Goal: Information Seeking & Learning: Learn about a topic

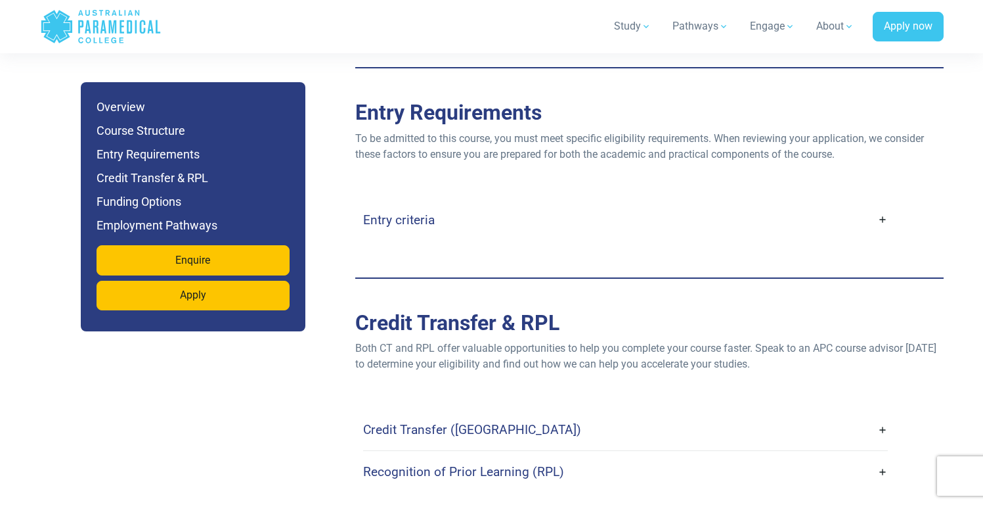
scroll to position [3314, 0]
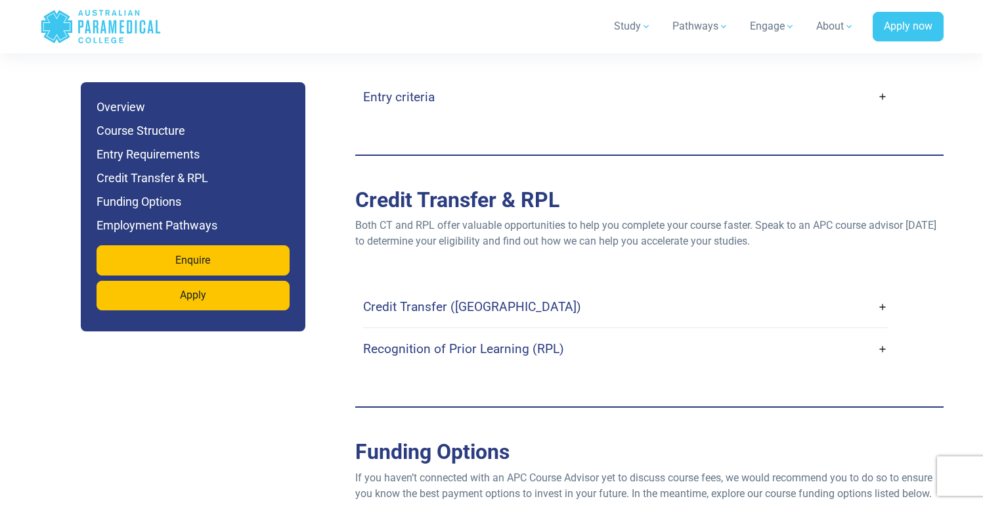
click at [508, 301] on link "Credit Transfer ([GEOGRAPHIC_DATA])" at bounding box center [625, 306] width 525 height 31
drag, startPoint x: 523, startPoint y: 345, endPoint x: 904, endPoint y: 340, distance: 381.1
click at [523, 345] on link "Recognition of Prior Learning (RPL)" at bounding box center [625, 348] width 525 height 31
drag, startPoint x: 892, startPoint y: 330, endPoint x: 880, endPoint y: 330, distance: 11.8
click at [892, 330] on div "Credit Transfer ([GEOGRAPHIC_DATA]) Credit Transfer is available to students wh…" at bounding box center [649, 327] width 573 height 83
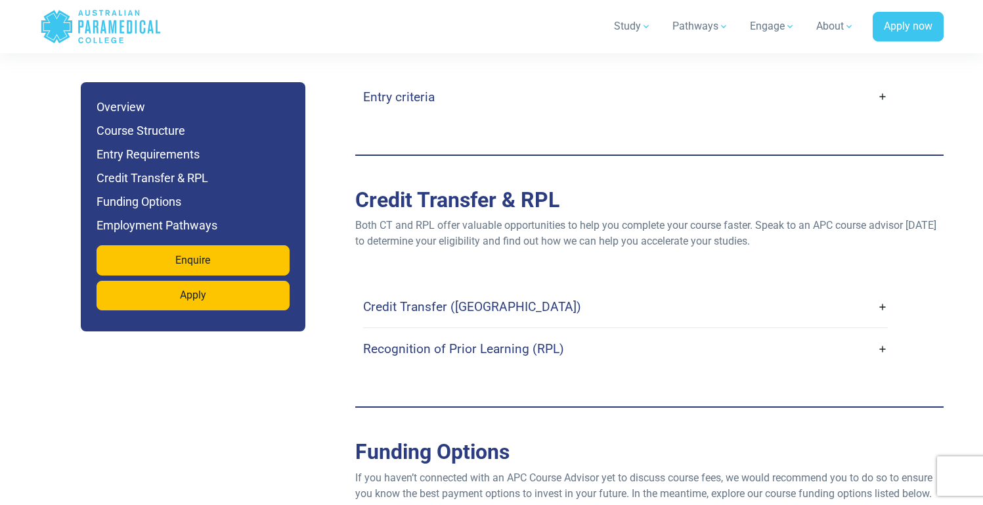
click at [880, 333] on link "Recognition of Prior Learning (RPL)" at bounding box center [625, 348] width 525 height 31
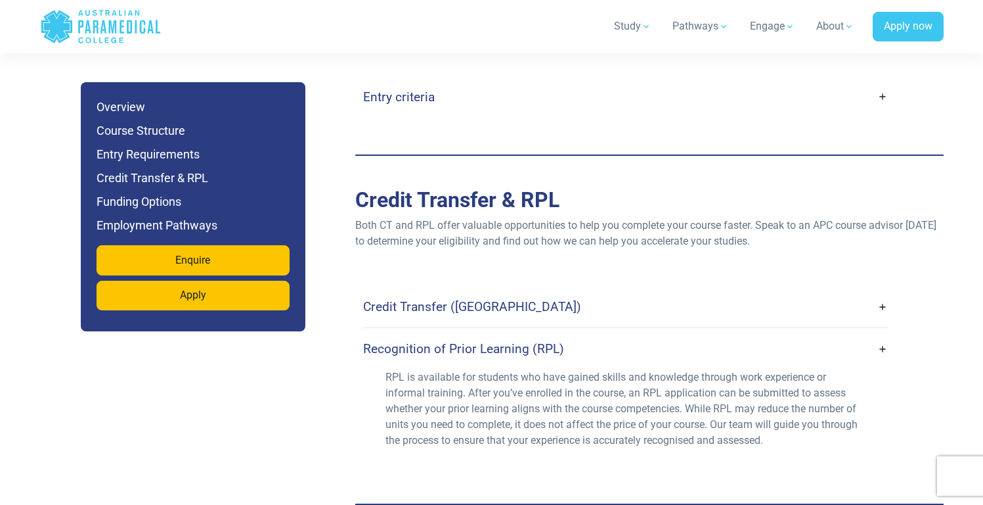
click at [836, 309] on div "Credit Transfer ([GEOGRAPHIC_DATA])" at bounding box center [625, 306] width 525 height 41
drag, startPoint x: 870, startPoint y: 286, endPoint x: 886, endPoint y: 293, distance: 17.1
click at [889, 293] on div "Credit Transfer ([GEOGRAPHIC_DATA]) Credit Transfer is available to students wh…" at bounding box center [649, 376] width 573 height 181
click at [882, 291] on link "Credit Transfer ([GEOGRAPHIC_DATA])" at bounding box center [625, 306] width 525 height 31
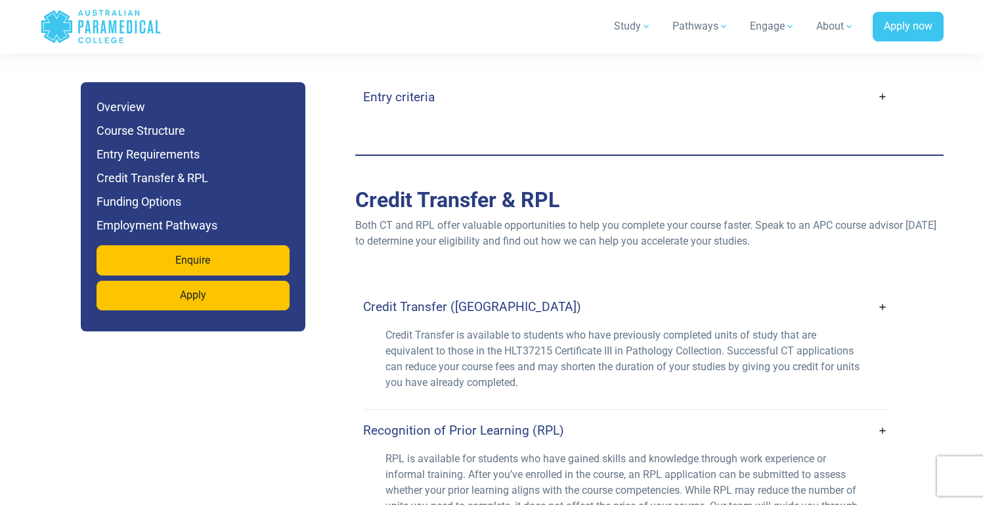
click at [633, 332] on p "Credit Transfer is available to students who have previously completed units of…" at bounding box center [626, 358] width 480 height 63
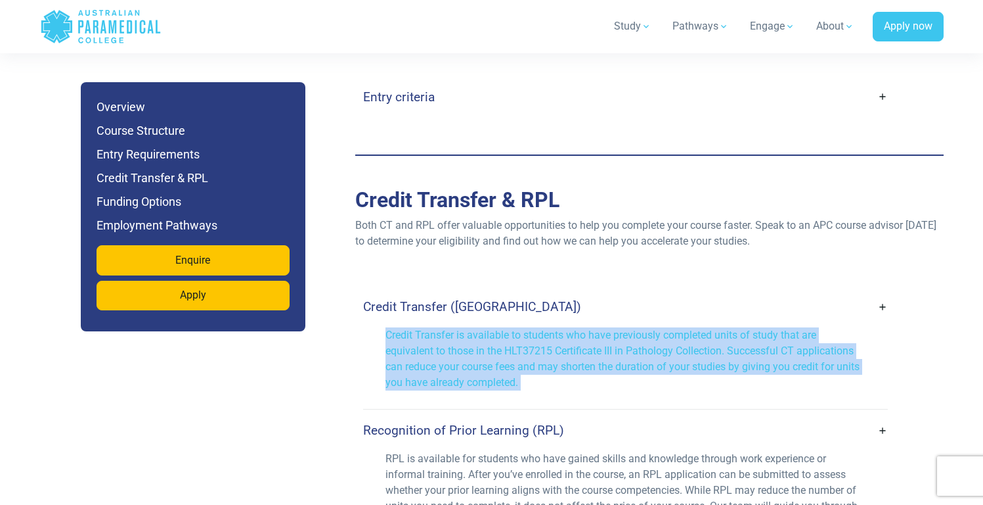
click at [633, 331] on p "Credit Transfer is available to students who have previously completed units of…" at bounding box center [626, 358] width 480 height 63
click at [596, 327] on p "Credit Transfer is available to students who have previously completed units of…" at bounding box center [626, 358] width 480 height 63
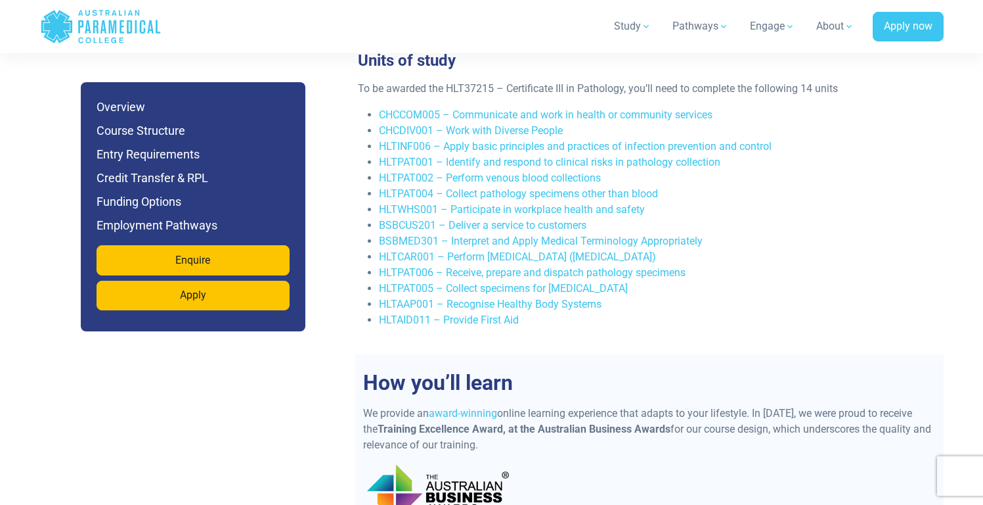
scroll to position [2538, 0]
click at [483, 125] on link "CHCDIV001 – Work with Diverse People" at bounding box center [471, 131] width 184 height 12
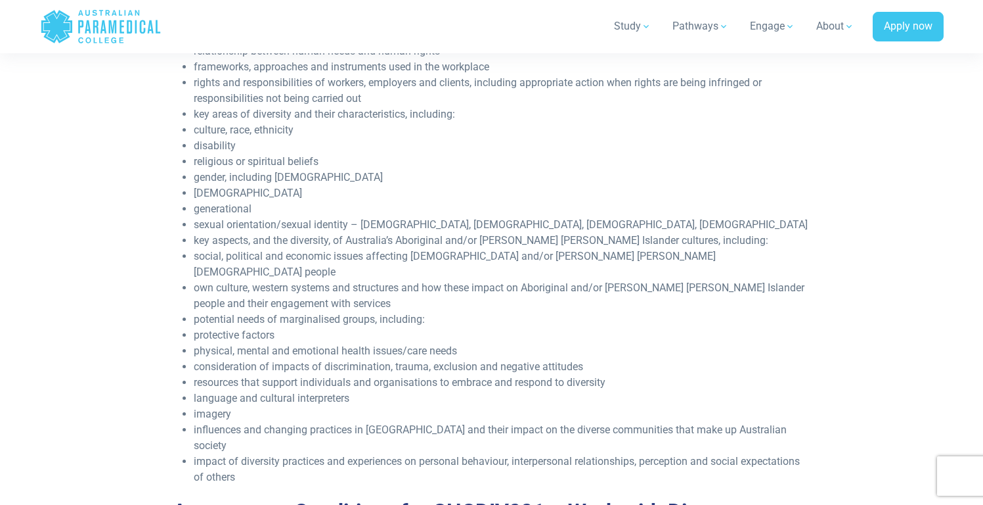
scroll to position [1953, 0]
